Goal: Task Accomplishment & Management: Manage account settings

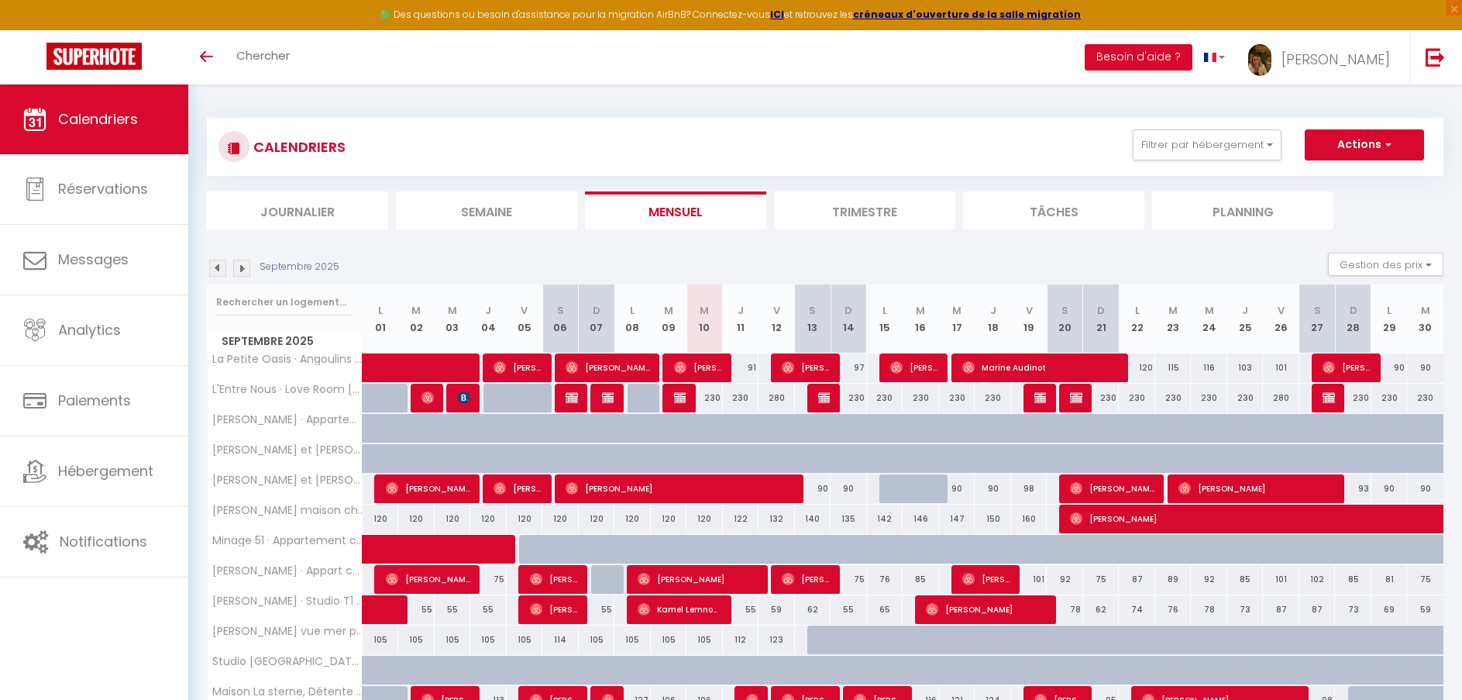
click at [756, 525] on div "122" at bounding box center [741, 518] width 36 height 29
type input "122"
type input "Jeu 11 Septembre 2025"
type input "Ven 12 Septembre 2025"
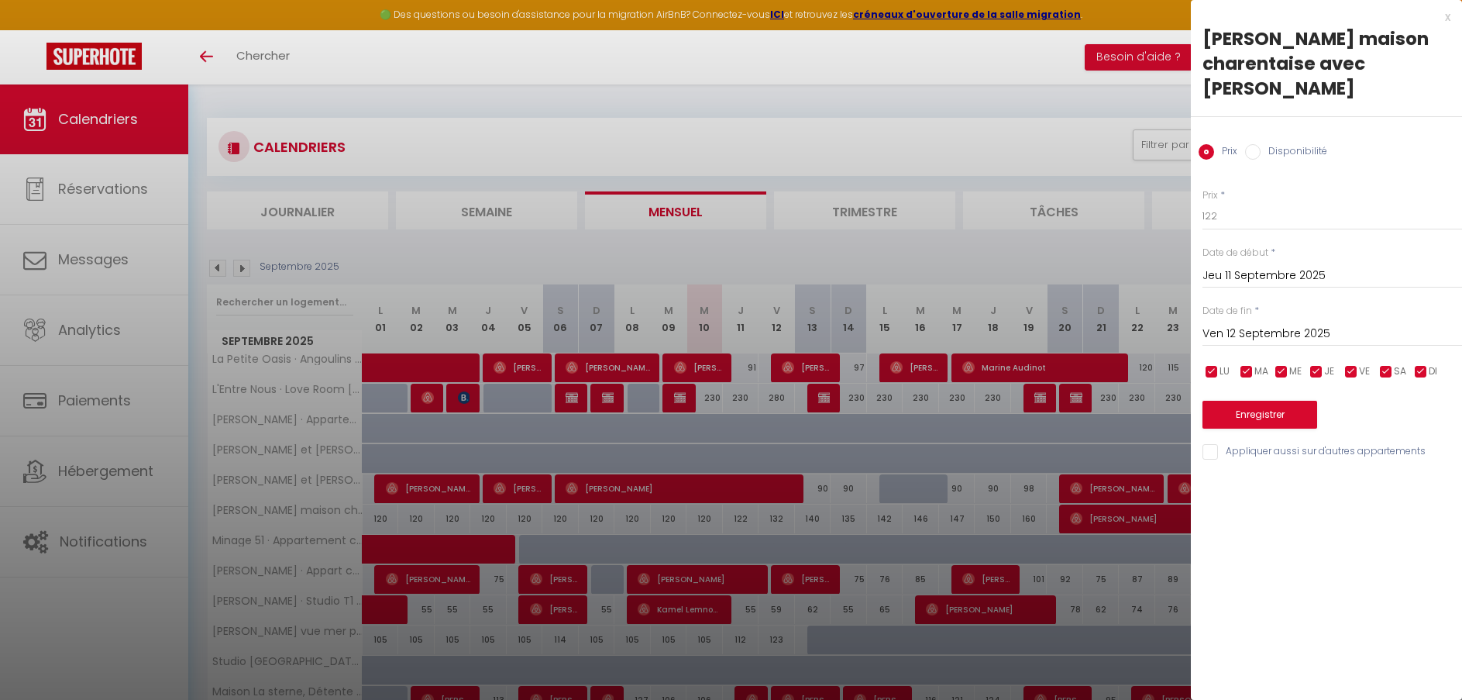
click at [760, 55] on div at bounding box center [731, 350] width 1462 height 700
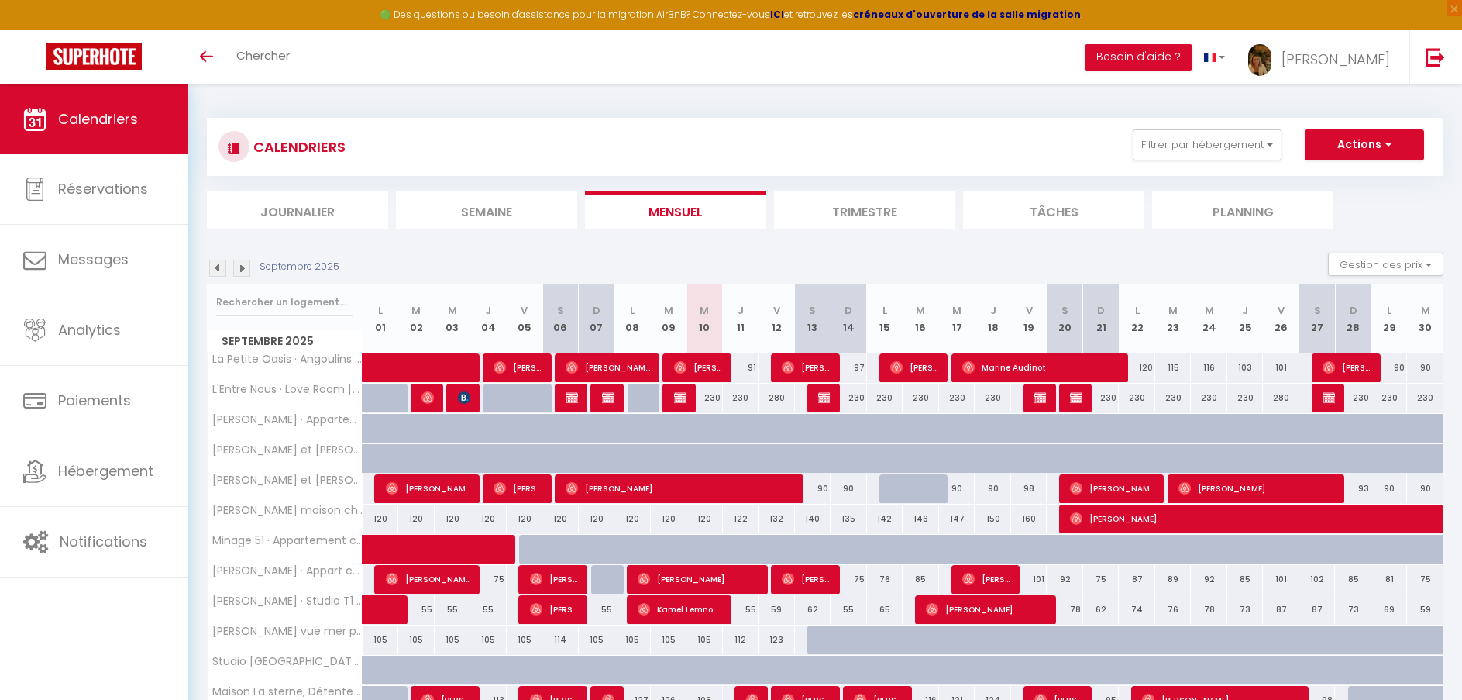
click at [238, 265] on img at bounding box center [241, 268] width 17 height 17
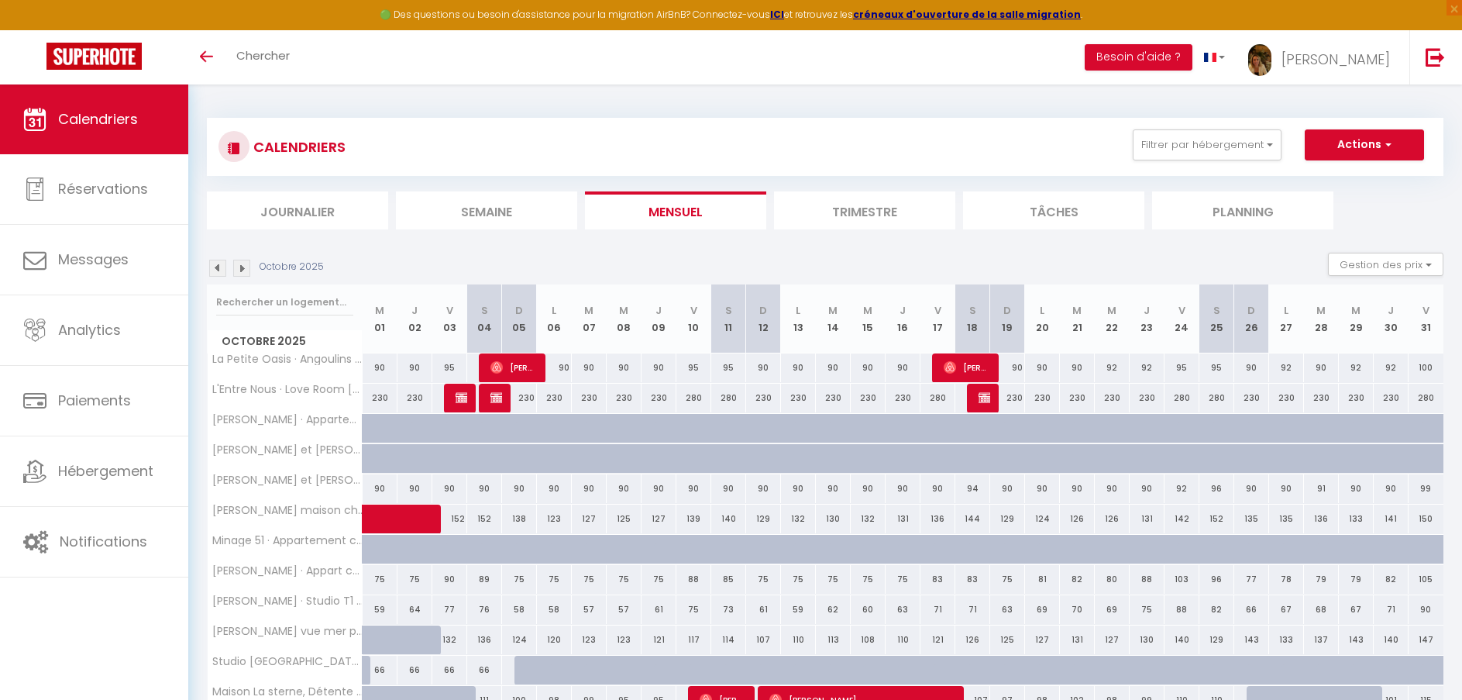
click at [218, 266] on img at bounding box center [217, 268] width 17 height 17
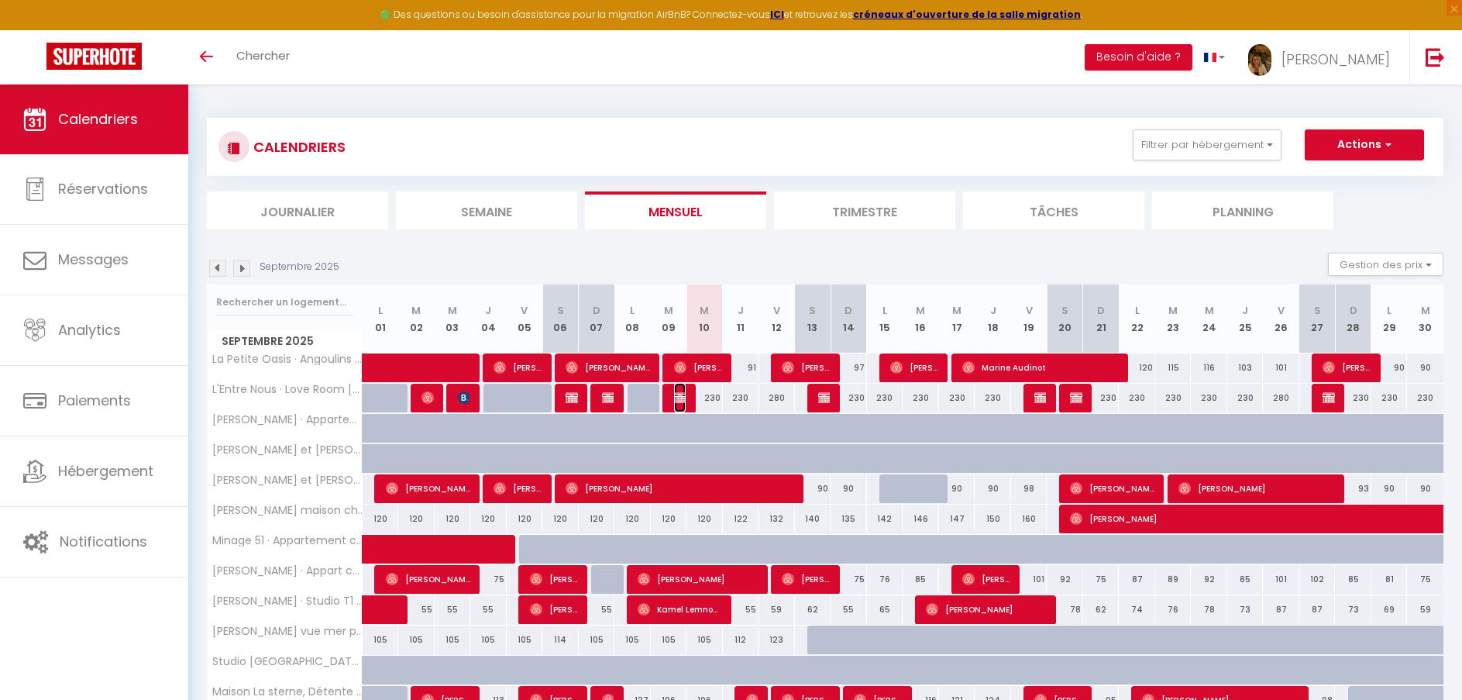
click at [680, 398] on img at bounding box center [680, 397] width 12 height 12
select select "OK"
select select "0"
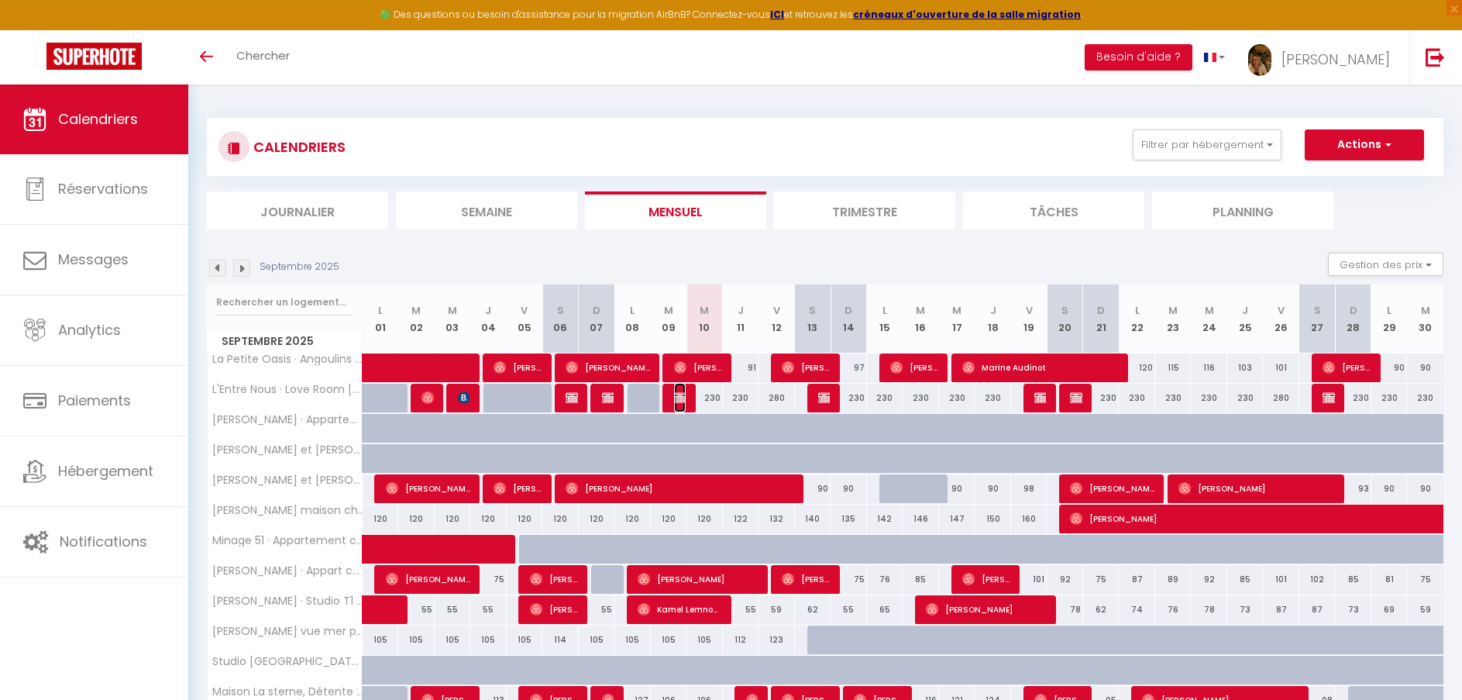
select select "1"
select select
select select "38009"
select select "38010"
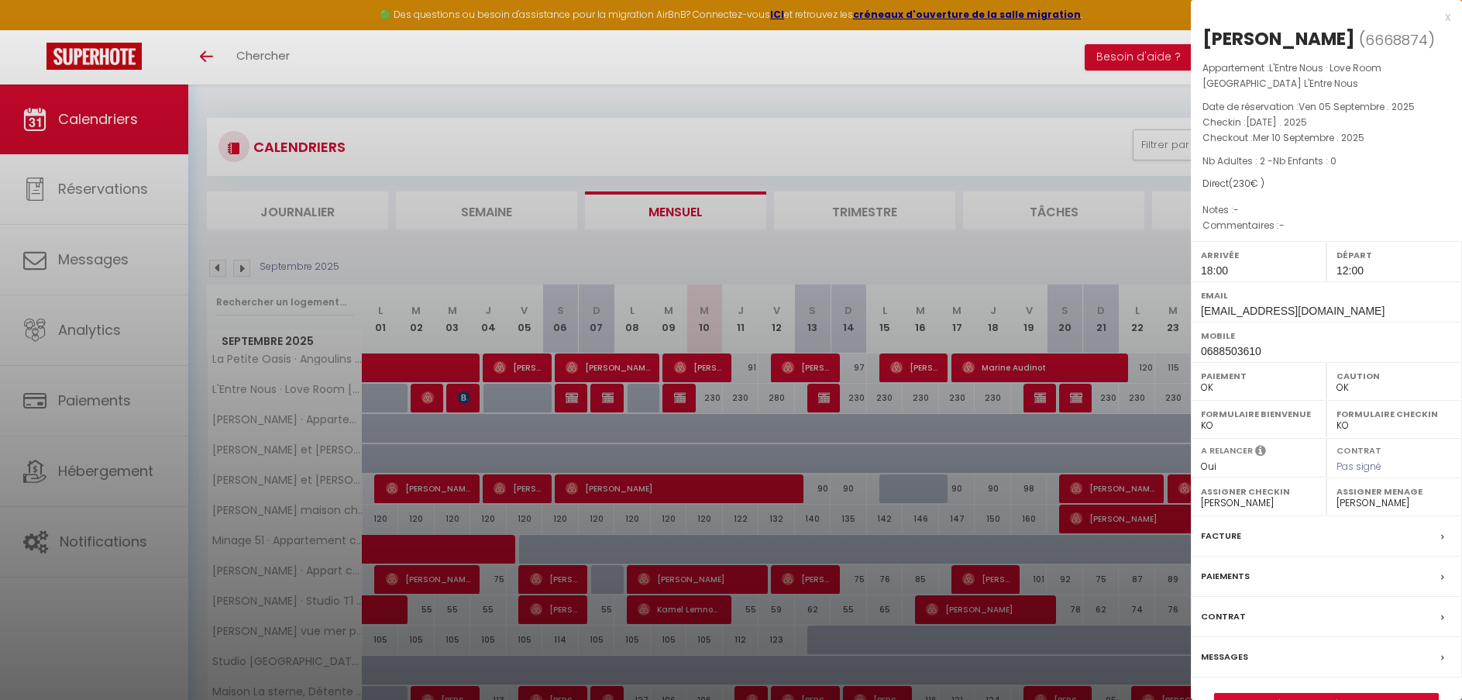
click at [798, 163] on div at bounding box center [731, 350] width 1462 height 700
